Goal: Task Accomplishment & Management: Use online tool/utility

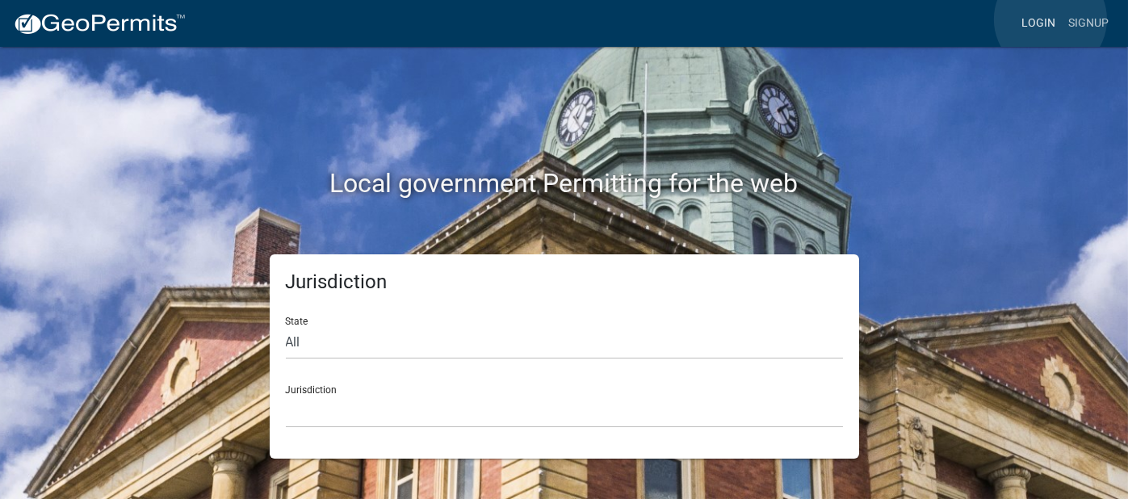
click at [1050, 19] on link "Login" at bounding box center [1038, 23] width 47 height 31
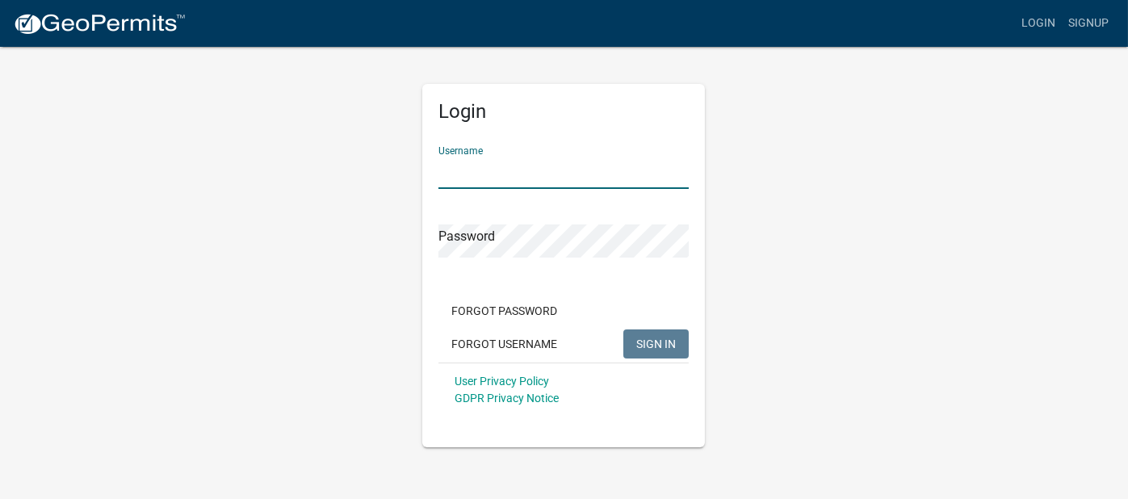
click at [554, 178] on input "Username" at bounding box center [563, 172] width 250 height 33
type input "heatherschrimp"
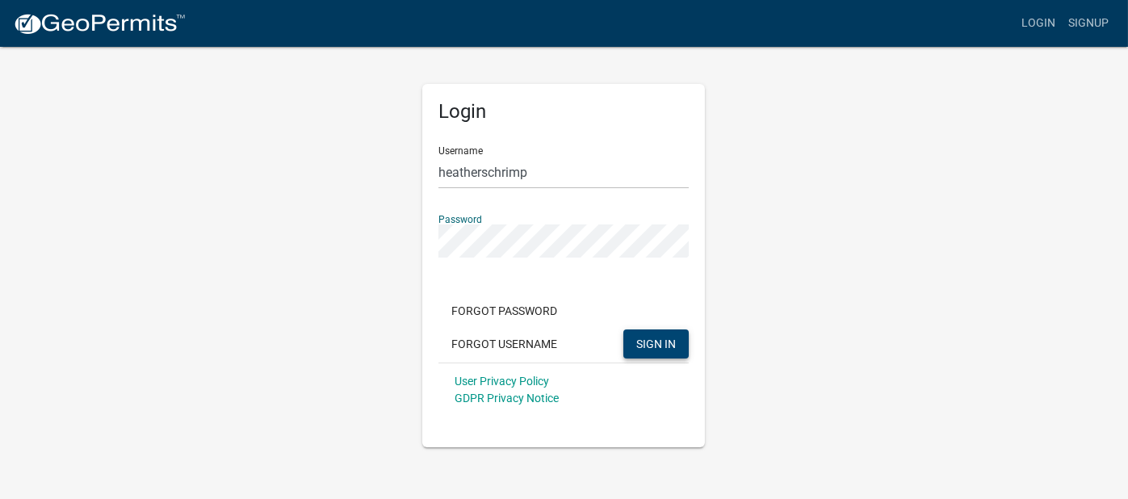
click at [644, 346] on span "SIGN IN" at bounding box center [656, 343] width 40 height 13
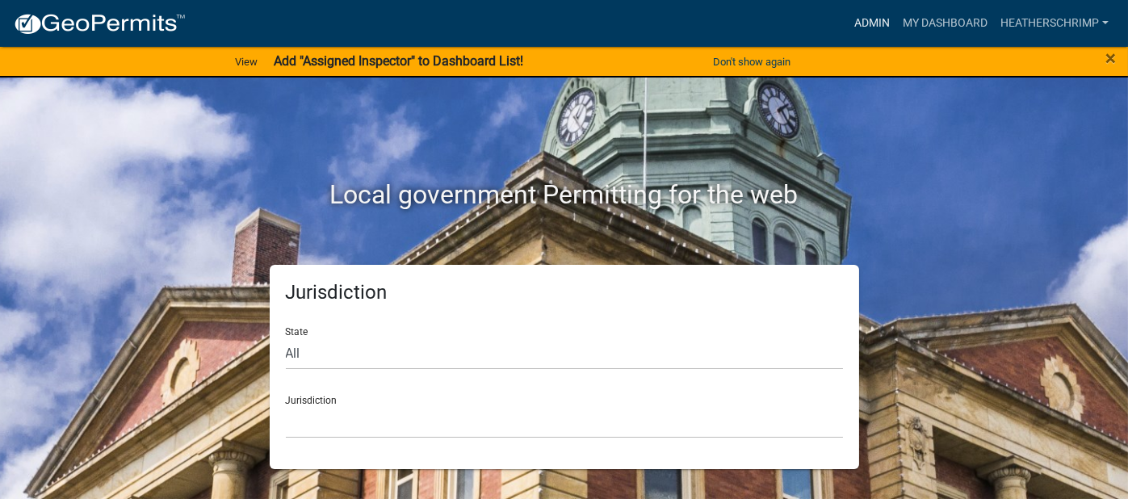
click at [876, 25] on link "Admin" at bounding box center [872, 23] width 48 height 31
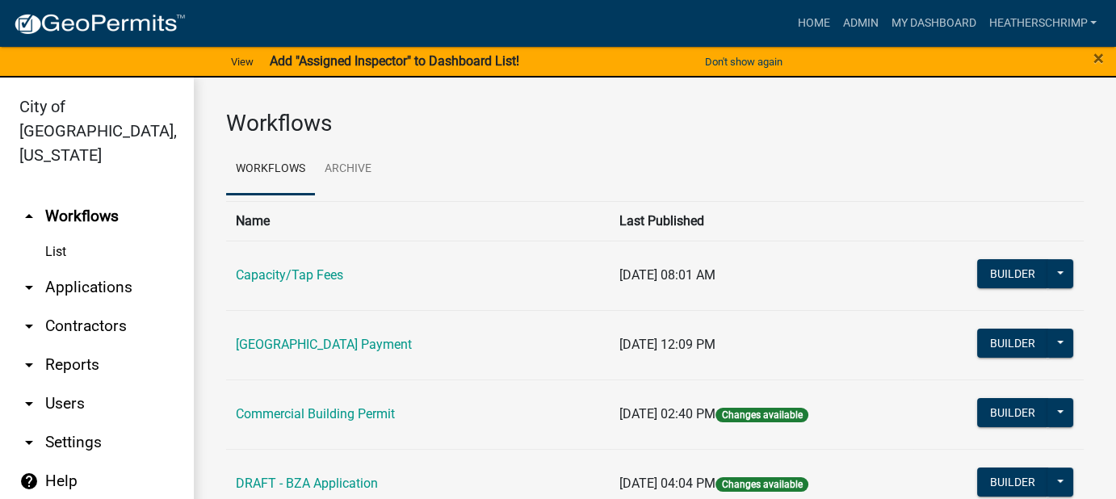
scroll to position [19, 0]
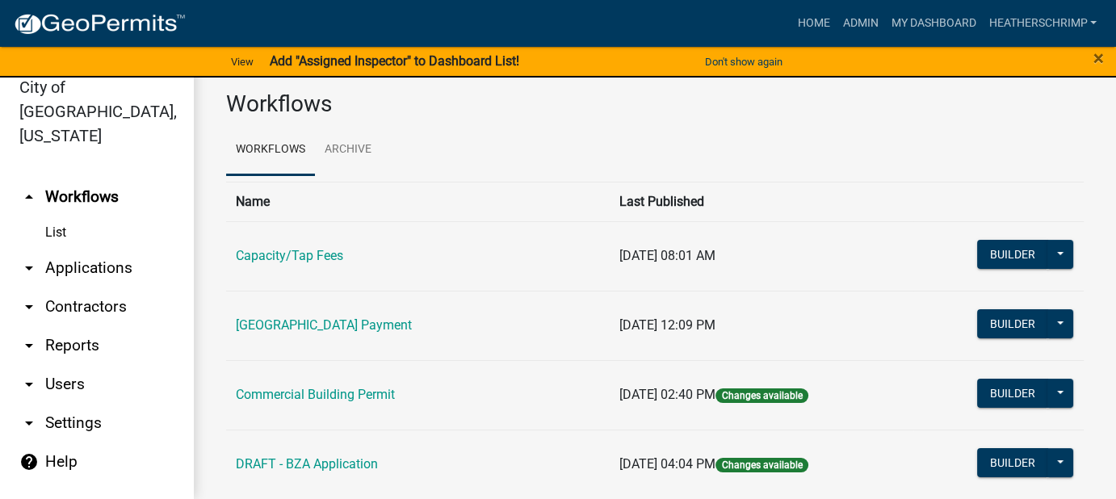
click at [74, 326] on link "arrow_drop_down Reports" at bounding box center [97, 345] width 194 height 39
select select "0: null"
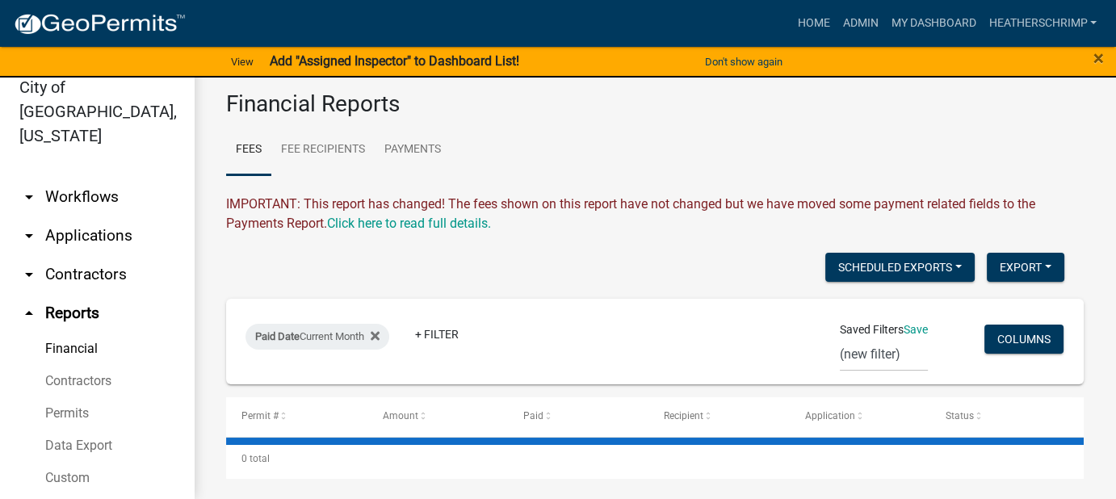
click at [73, 333] on link "Financial" at bounding box center [97, 349] width 194 height 32
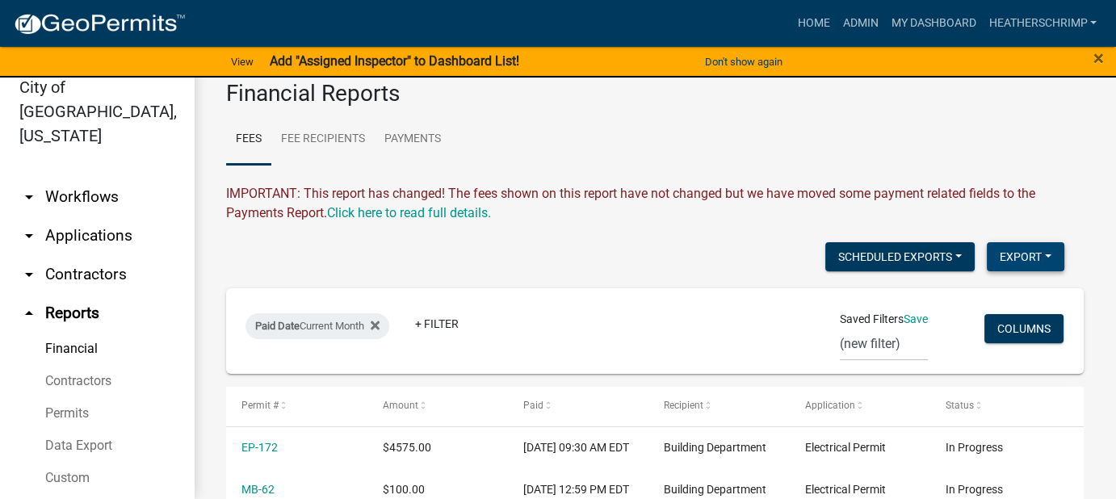
click at [997, 254] on button "Export" at bounding box center [1026, 256] width 78 height 29
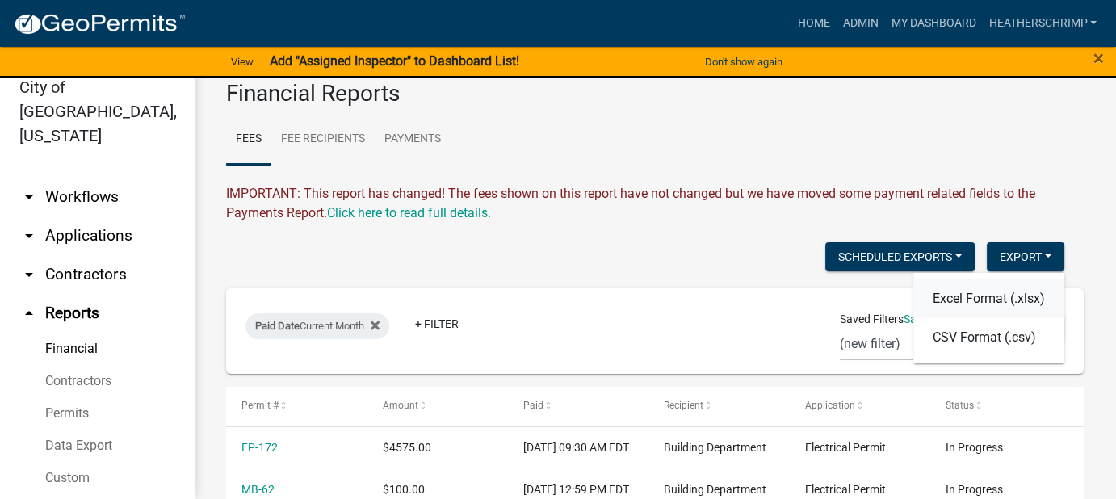
click at [946, 300] on button "Excel Format (.xlsx)" at bounding box center [988, 298] width 151 height 39
